Goal: Task Accomplishment & Management: Check status

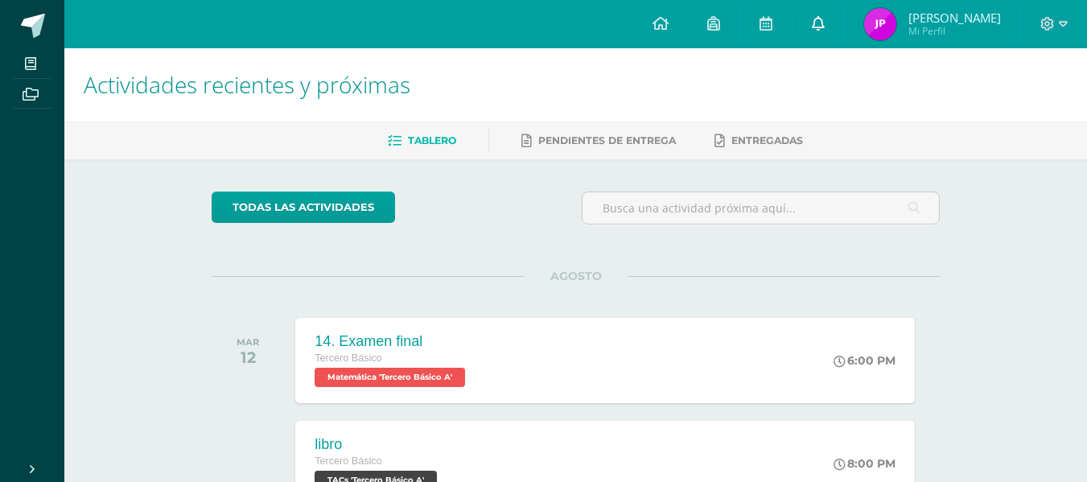
click at [825, 30] on icon at bounding box center [818, 23] width 13 height 14
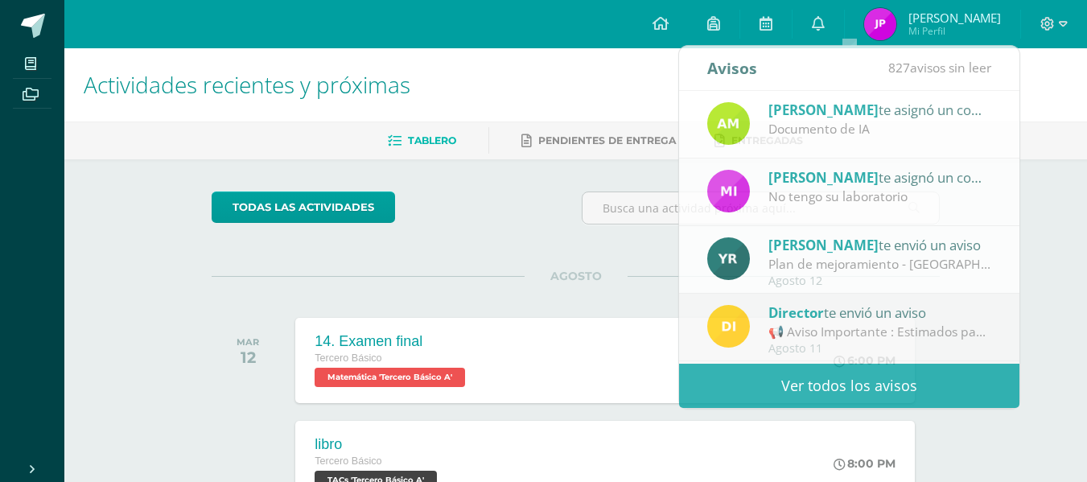
click at [965, 10] on span "[PERSON_NAME]" at bounding box center [954, 18] width 93 height 16
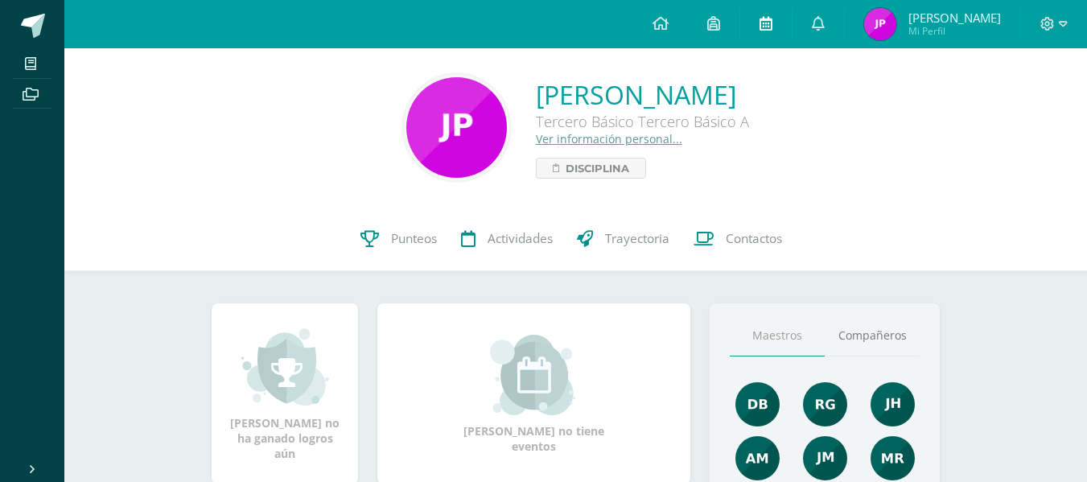
click at [792, 46] on link at bounding box center [765, 24] width 51 height 48
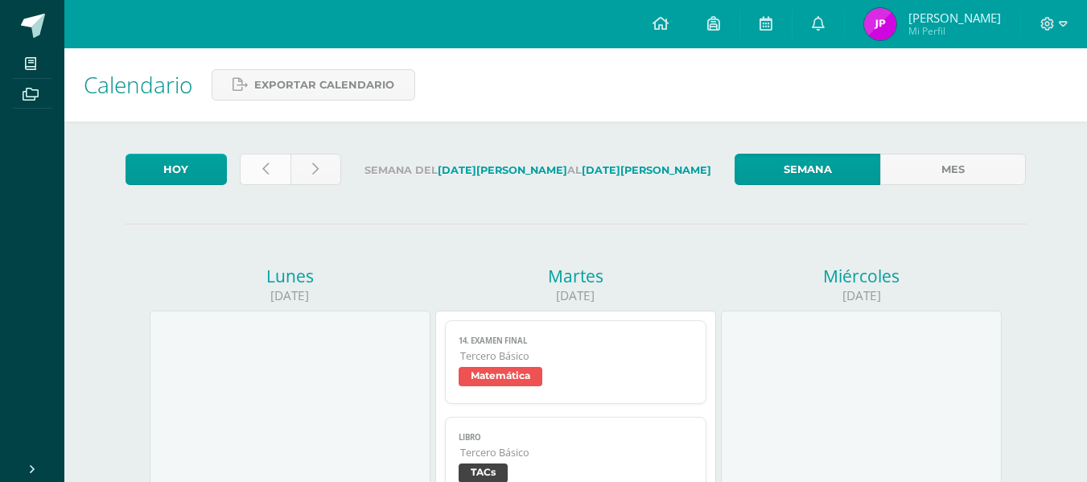
click at [262, 158] on link at bounding box center [265, 169] width 51 height 31
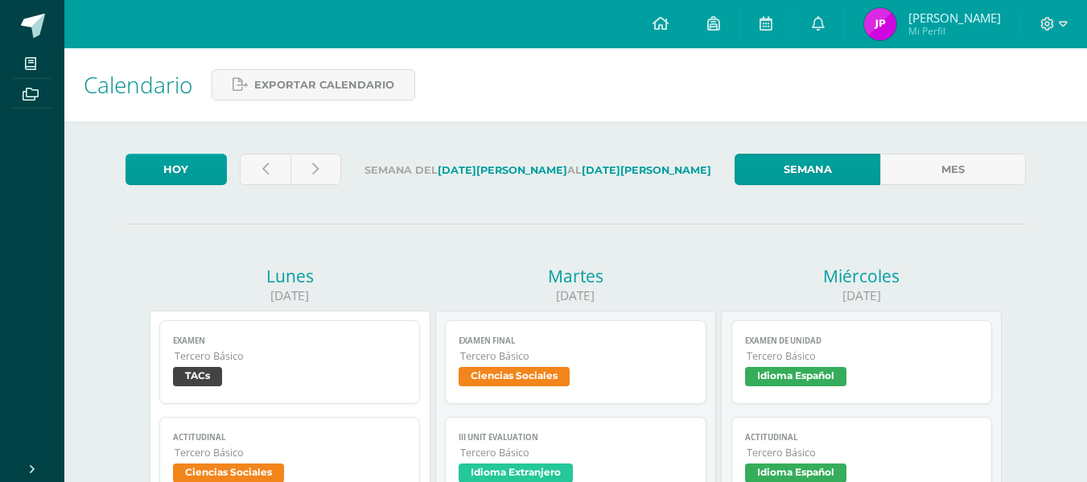
click at [274, 378] on span "TACs" at bounding box center [290, 378] width 234 height 23
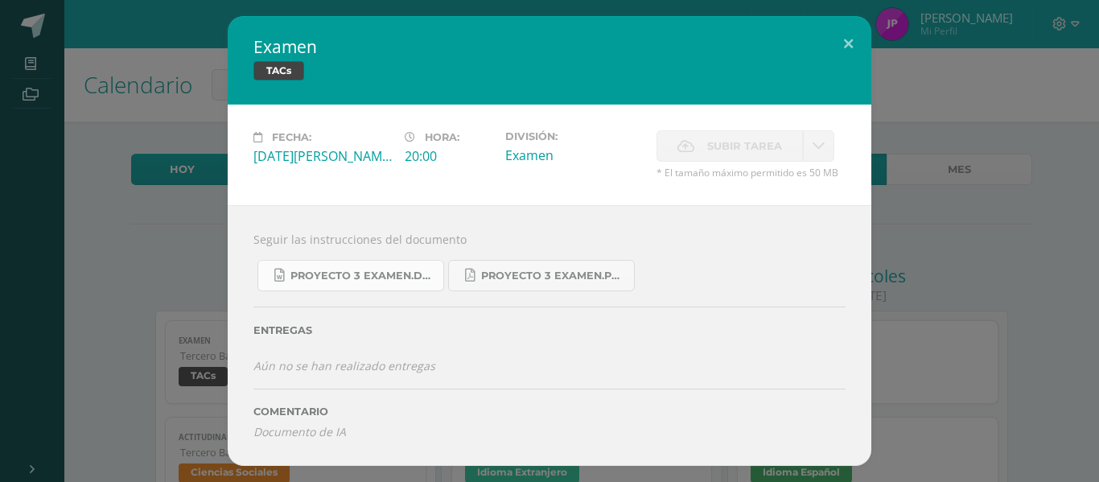
click at [401, 275] on span "PROYECTO 3 Examen.docx" at bounding box center [362, 276] width 145 height 13
click at [409, 282] on link "PROYECTO 3 Examen.docx" at bounding box center [350, 275] width 187 height 31
click at [838, 47] on button at bounding box center [848, 43] width 46 height 55
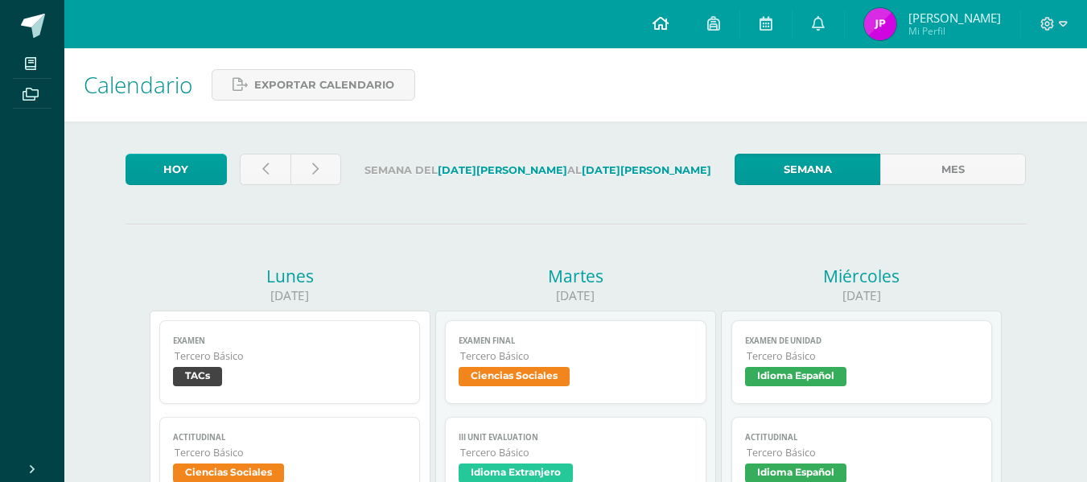
click at [669, 20] on icon at bounding box center [660, 23] width 16 height 14
